Goal: Navigation & Orientation: Find specific page/section

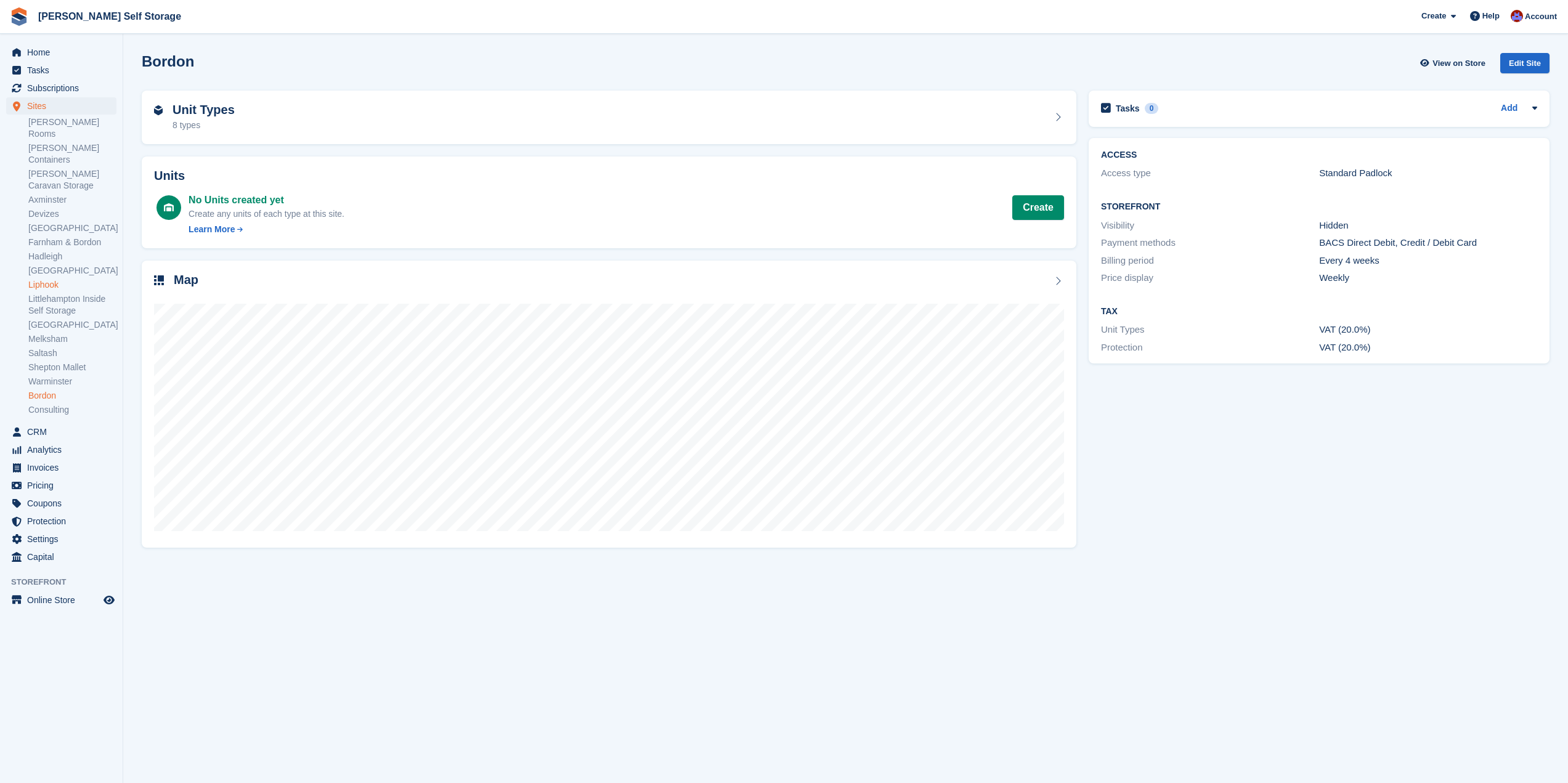
click at [63, 279] on link "Liphook" at bounding box center [72, 285] width 88 height 12
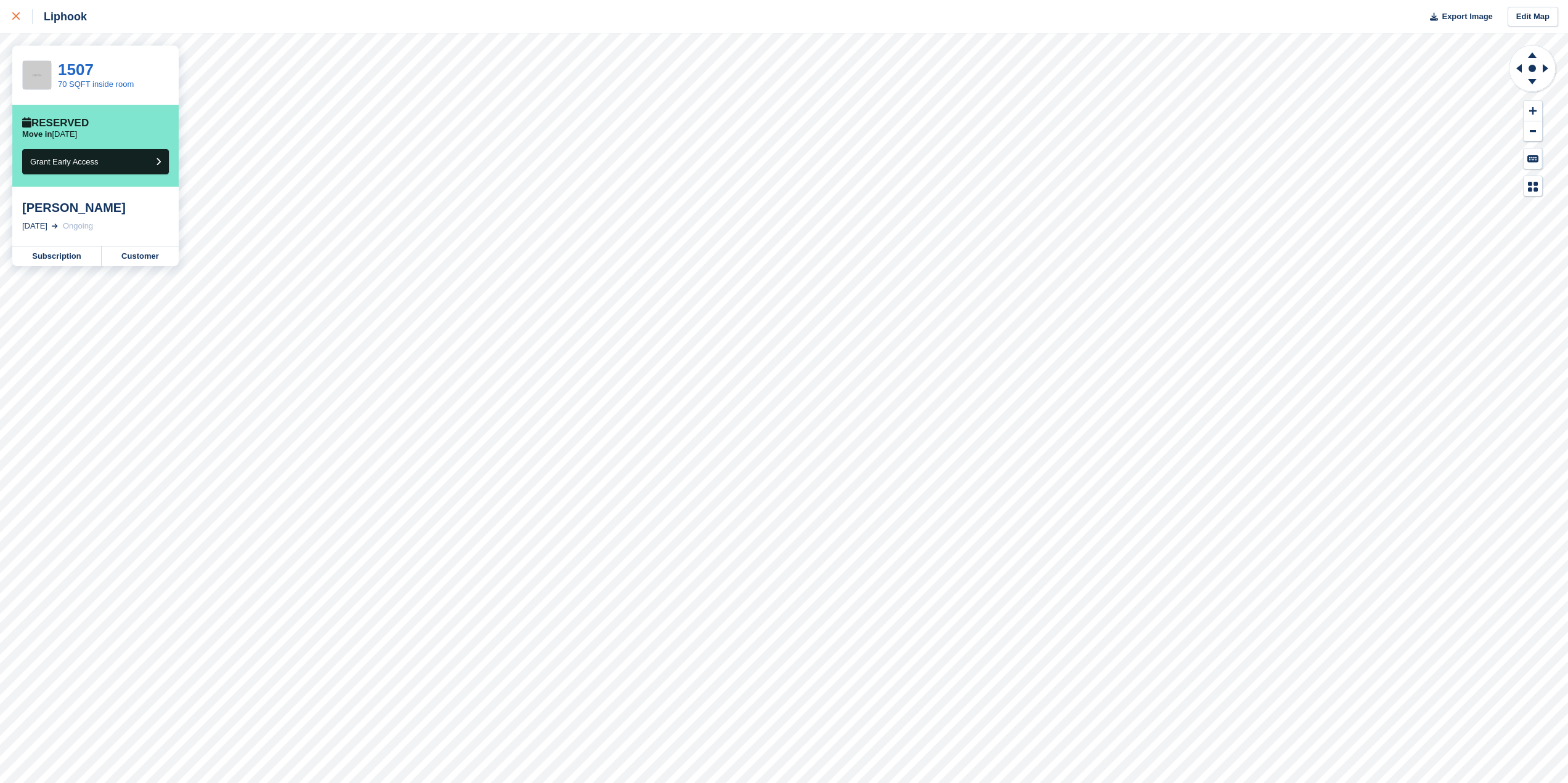
click at [16, 13] on icon at bounding box center [16, 16] width 7 height 7
